Goal: Navigation & Orientation: Find specific page/section

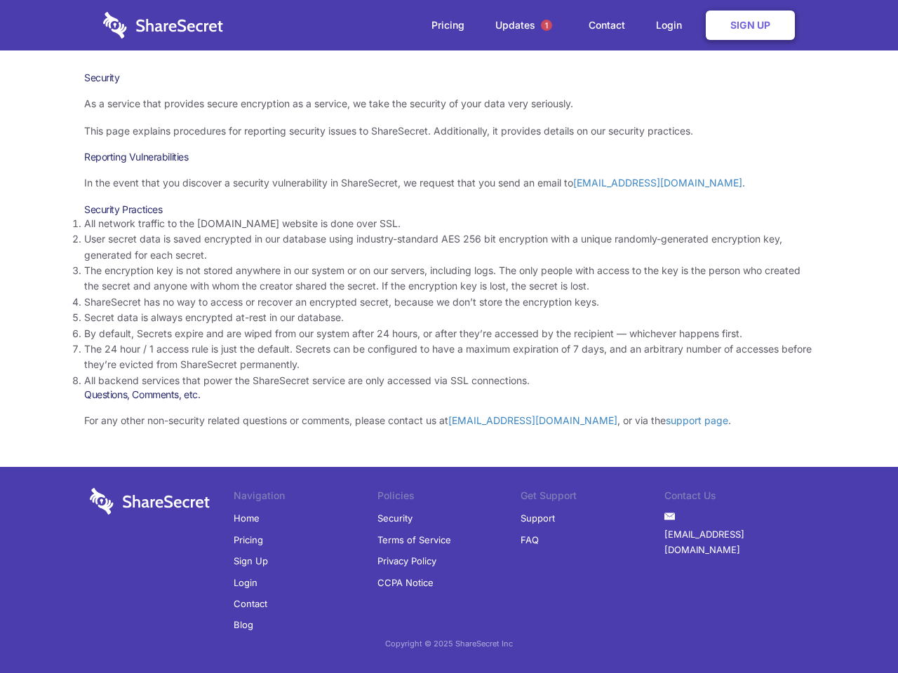
click at [449, 337] on li "By default, Secrets expire and are wiped from our system after 24 hours, or aft…" at bounding box center [448, 333] width 729 height 15
click at [546, 25] on span "1" at bounding box center [546, 25] width 11 height 11
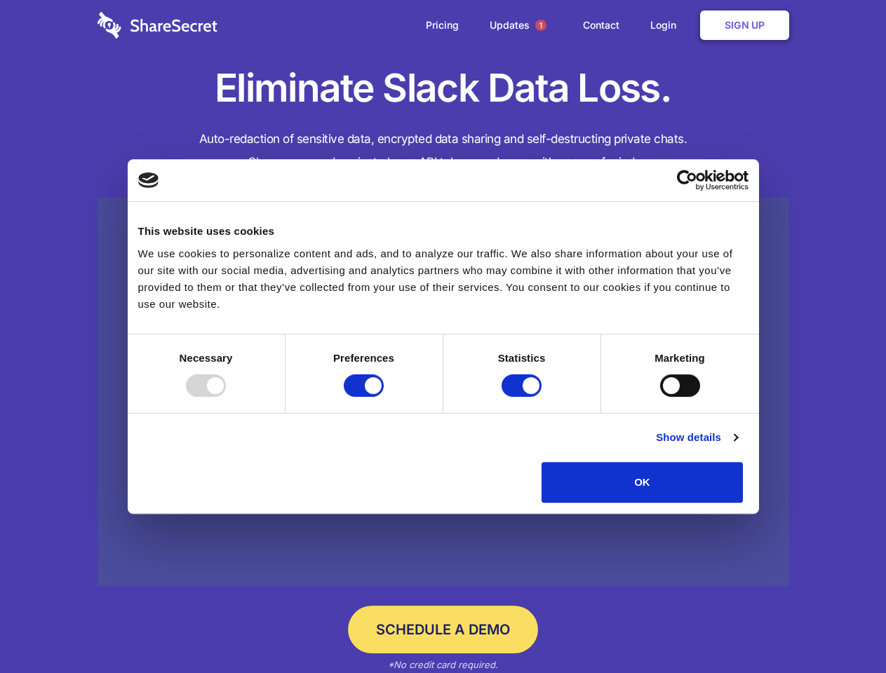
click at [226, 397] on div at bounding box center [206, 385] width 40 height 22
click at [384, 397] on input "Preferences" at bounding box center [364, 385] width 40 height 22
checkbox input "false"
click at [523, 397] on input "Statistics" at bounding box center [521, 385] width 40 height 22
checkbox input "false"
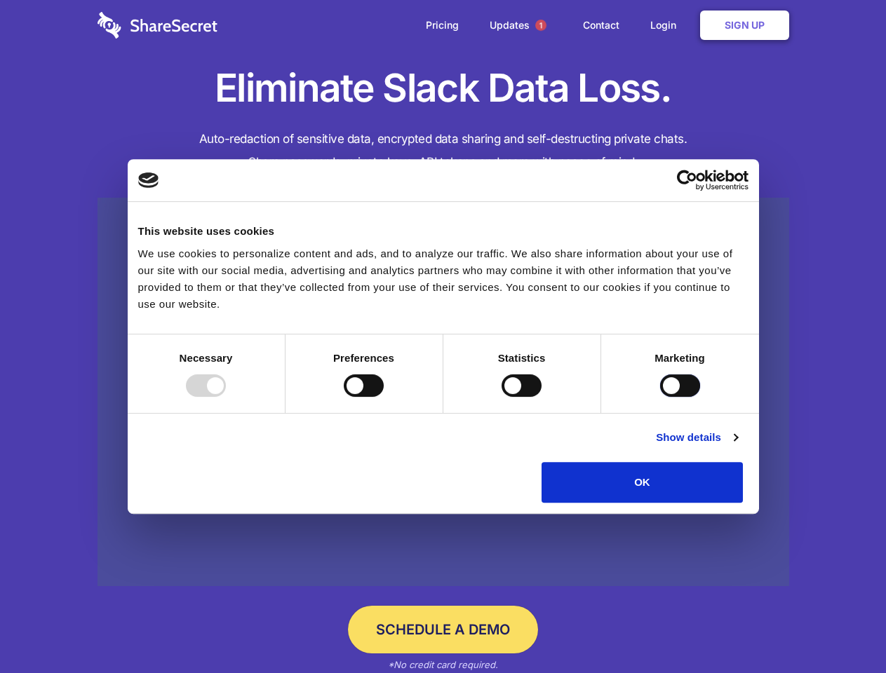
click at [660, 397] on input "Marketing" at bounding box center [680, 385] width 40 height 22
checkbox input "true"
click at [737, 446] on link "Show details" at bounding box center [696, 437] width 81 height 17
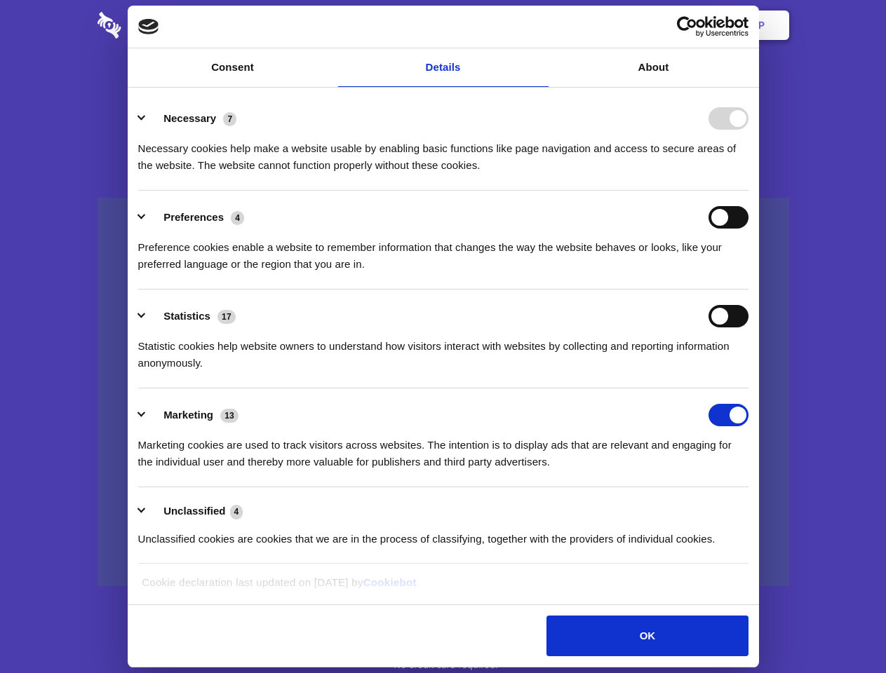
click at [754, 508] on ul "Necessary 7 Necessary cookies help make a website usable by enabling basic func…" at bounding box center [442, 328] width 623 height 473
click at [540, 25] on span "1" at bounding box center [540, 25] width 11 height 11
